Goal: Task Accomplishment & Management: Manage account settings

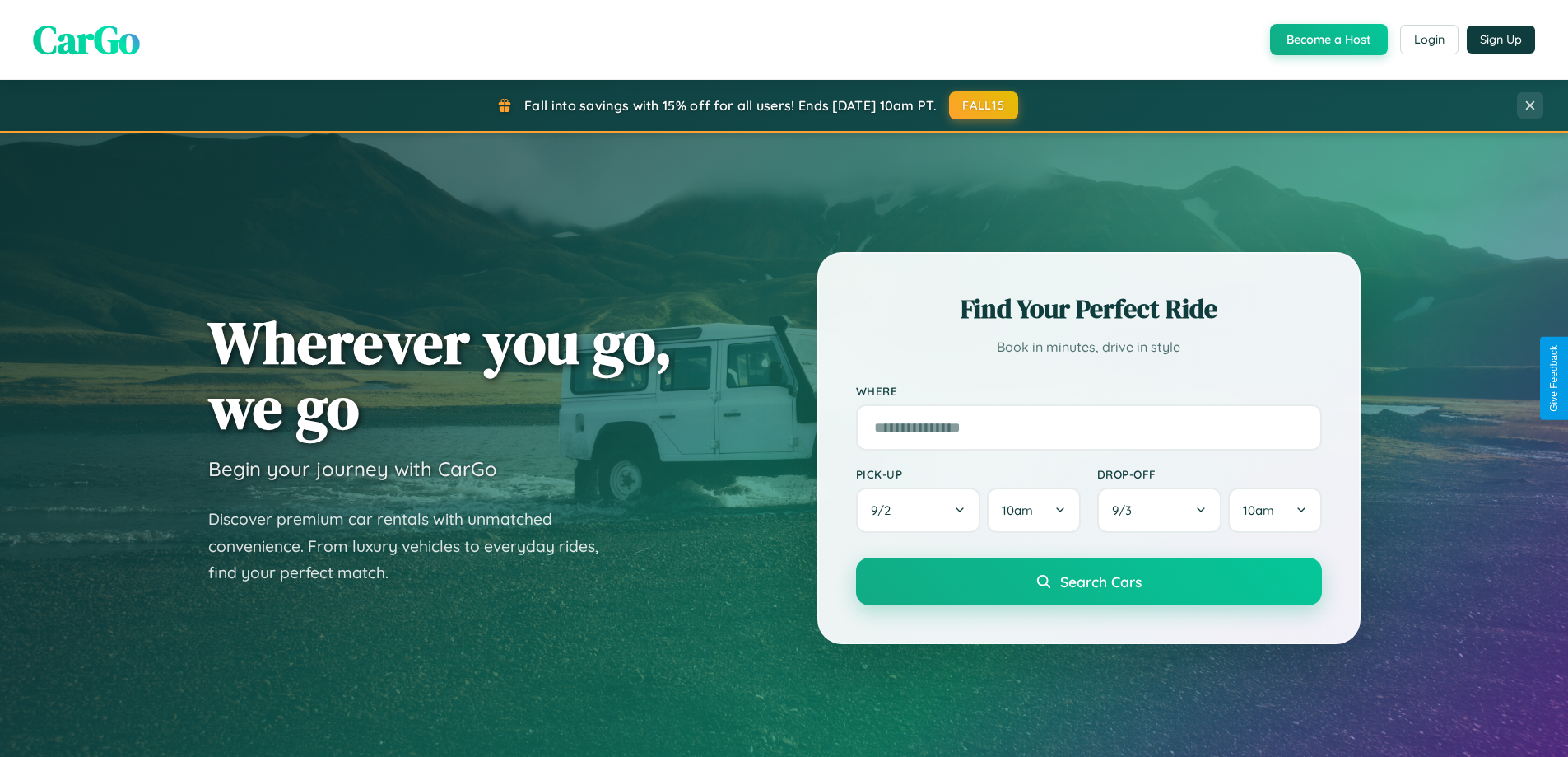
scroll to position [1450, 0]
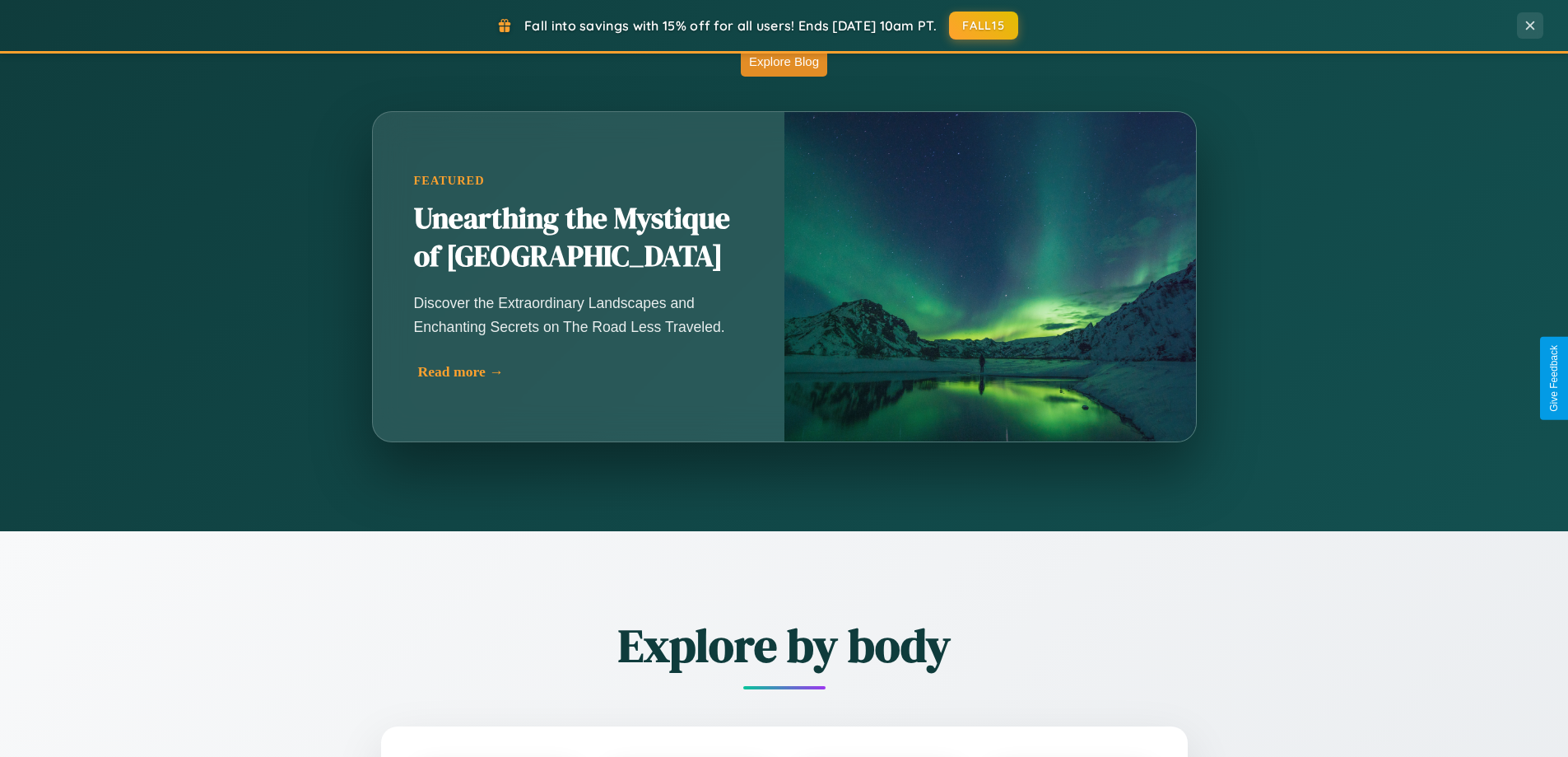
click at [578, 371] on div "Read more →" at bounding box center [583, 371] width 329 height 17
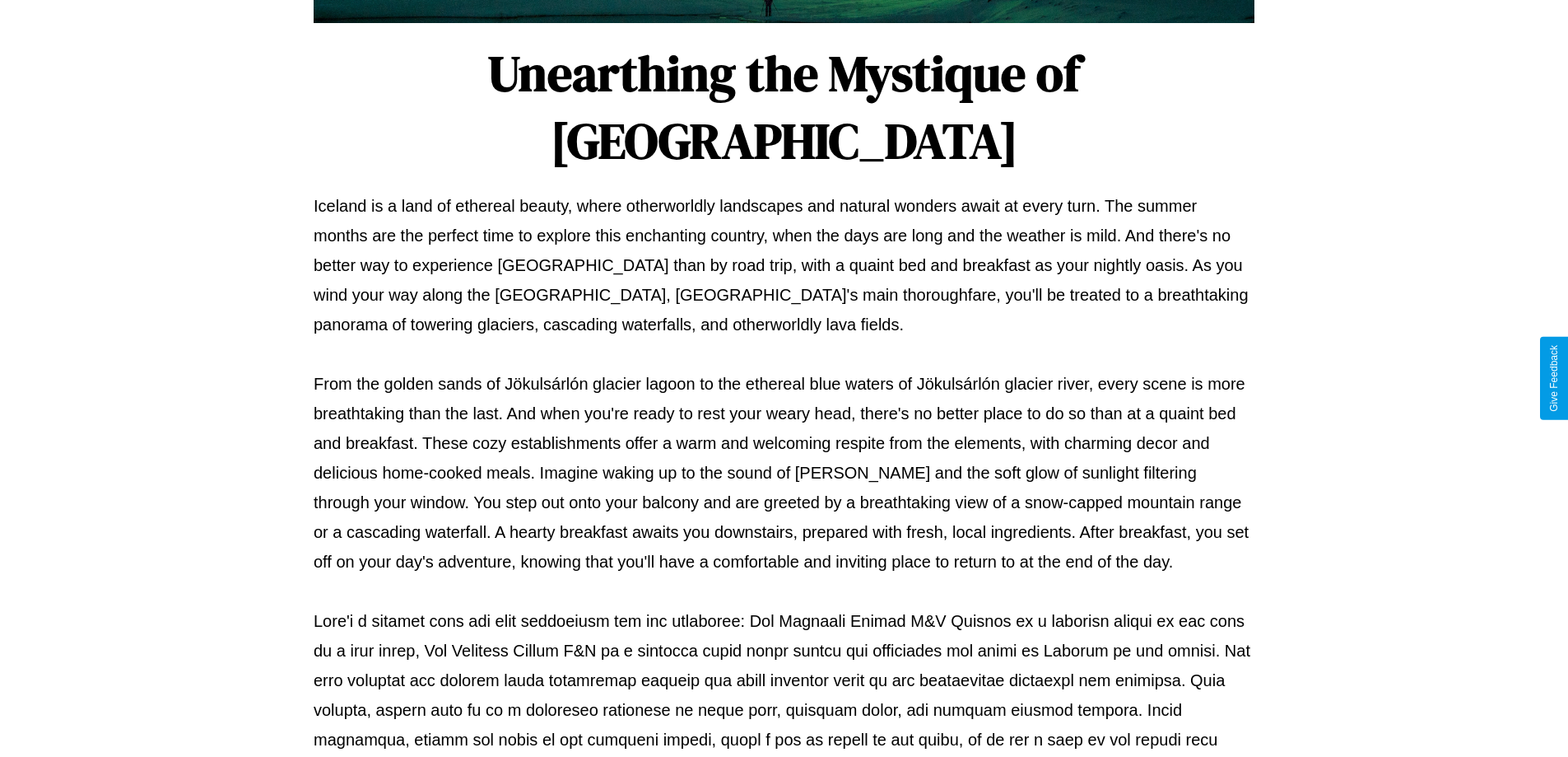
scroll to position [533, 0]
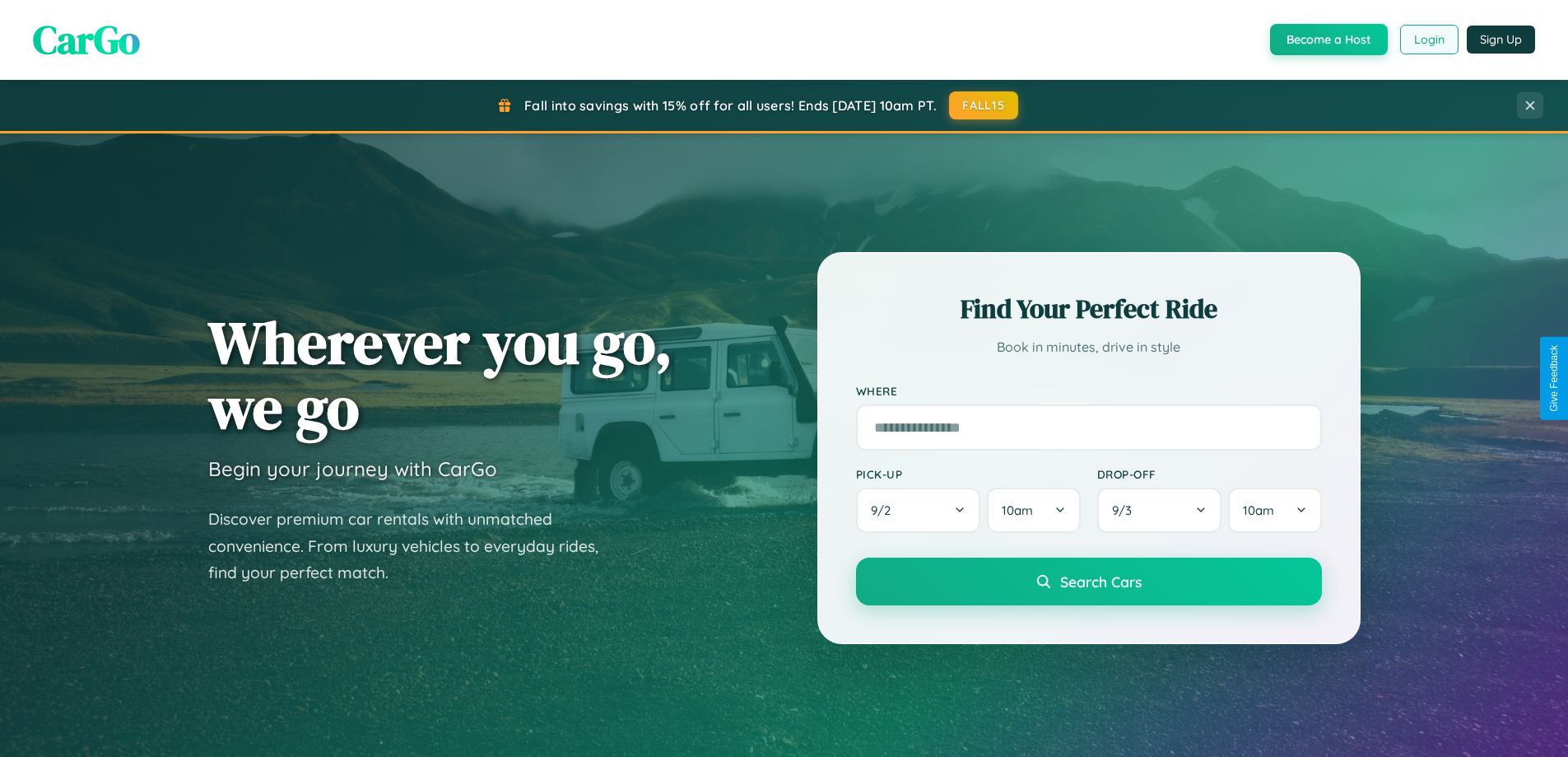
click at [1429, 40] on button "Login" at bounding box center [1429, 40] width 59 height 30
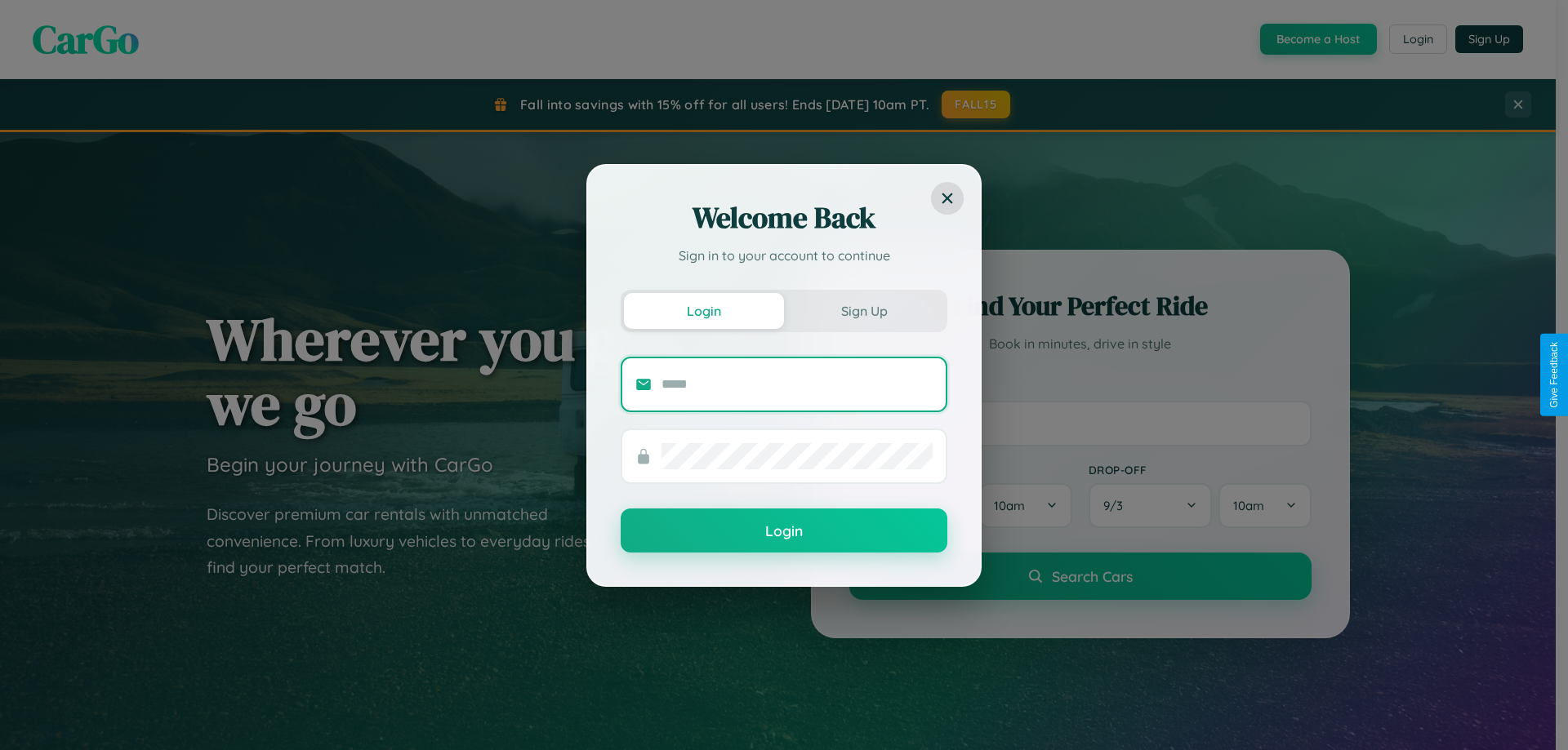
click at [797, 383] on input "text" at bounding box center [797, 384] width 271 height 26
type input "**********"
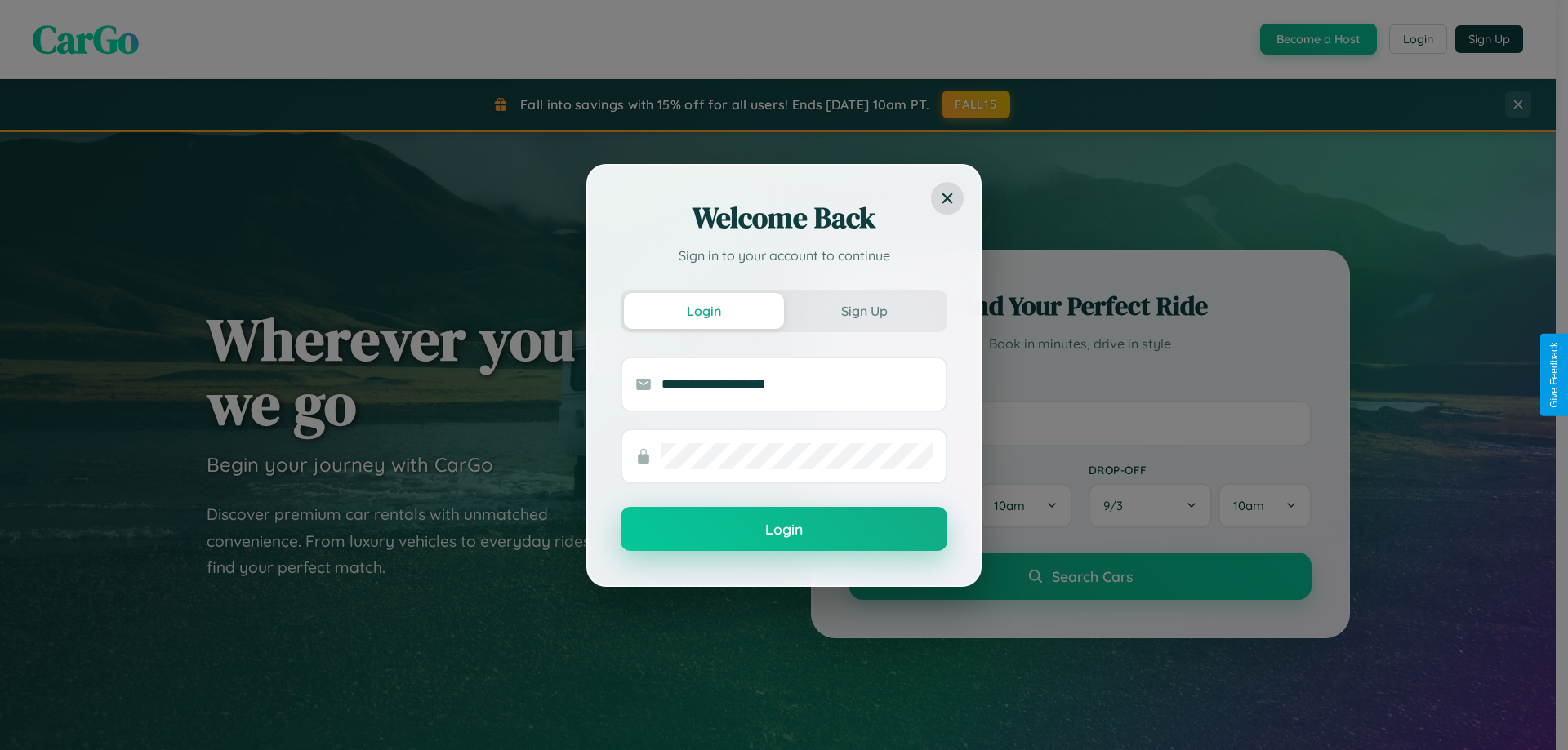
click at [784, 529] on button "Login" at bounding box center [783, 528] width 326 height 44
